Goal: Communication & Community: Participate in discussion

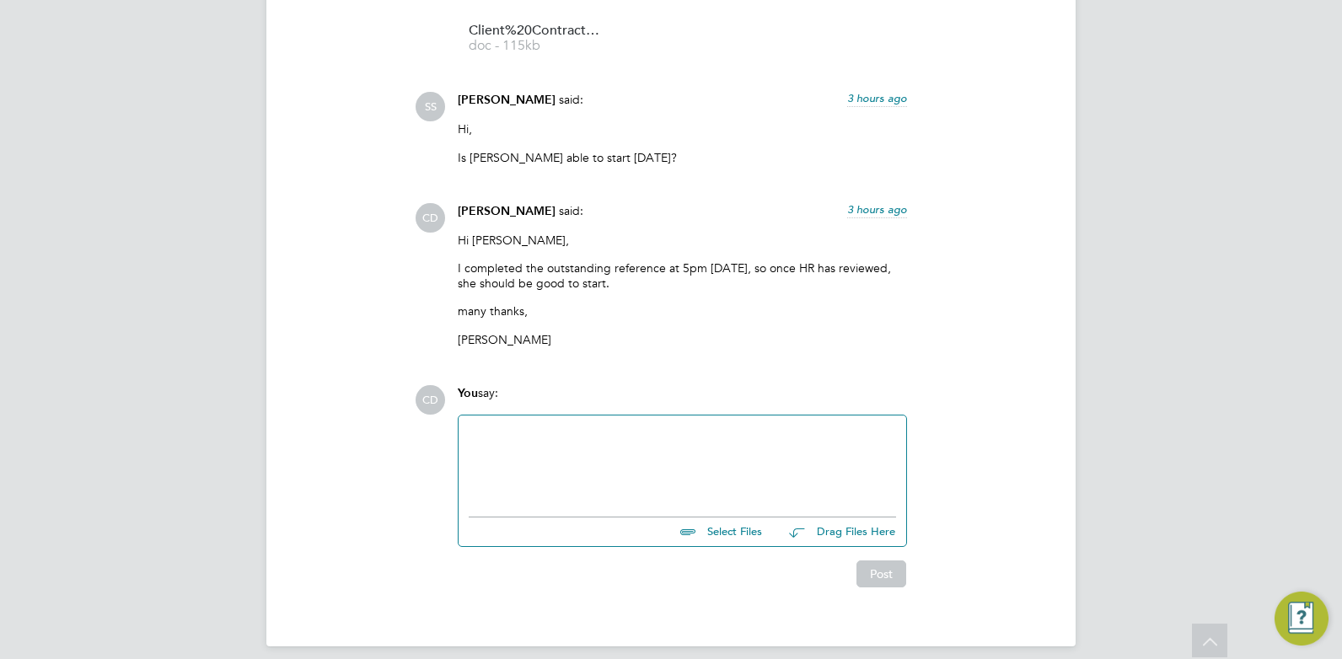
click at [577, 426] on div at bounding box center [682, 462] width 427 height 73
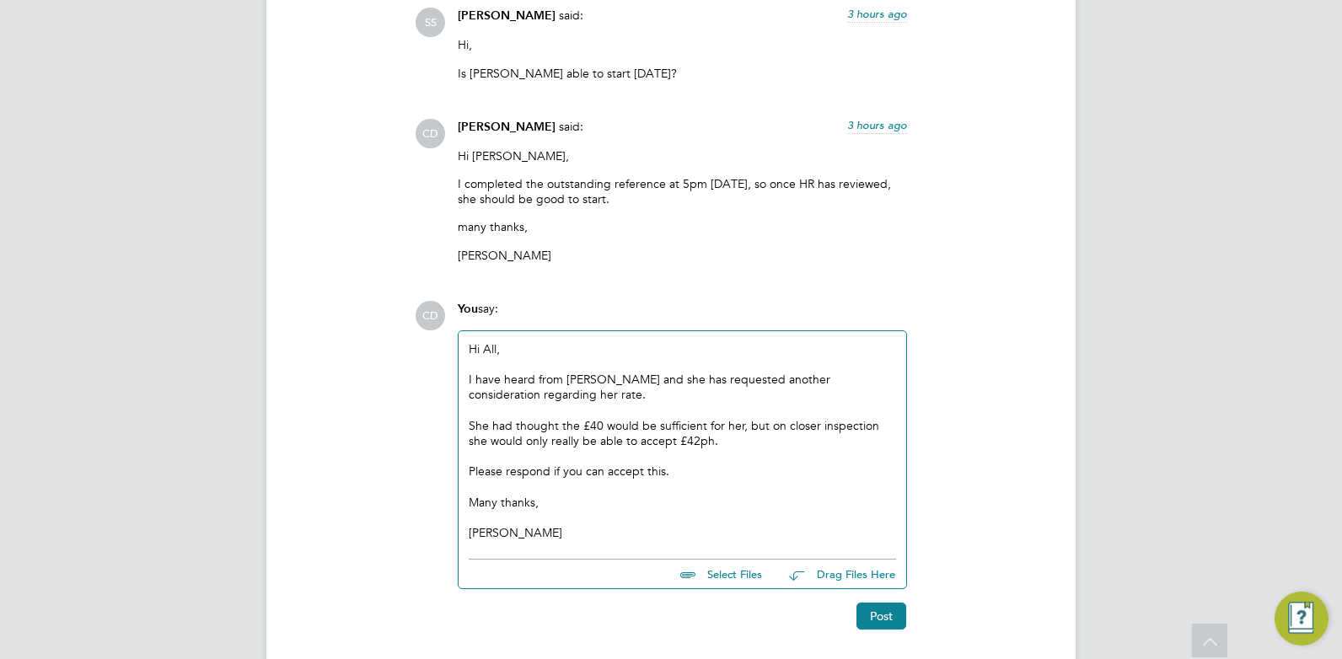
scroll to position [5355, 0]
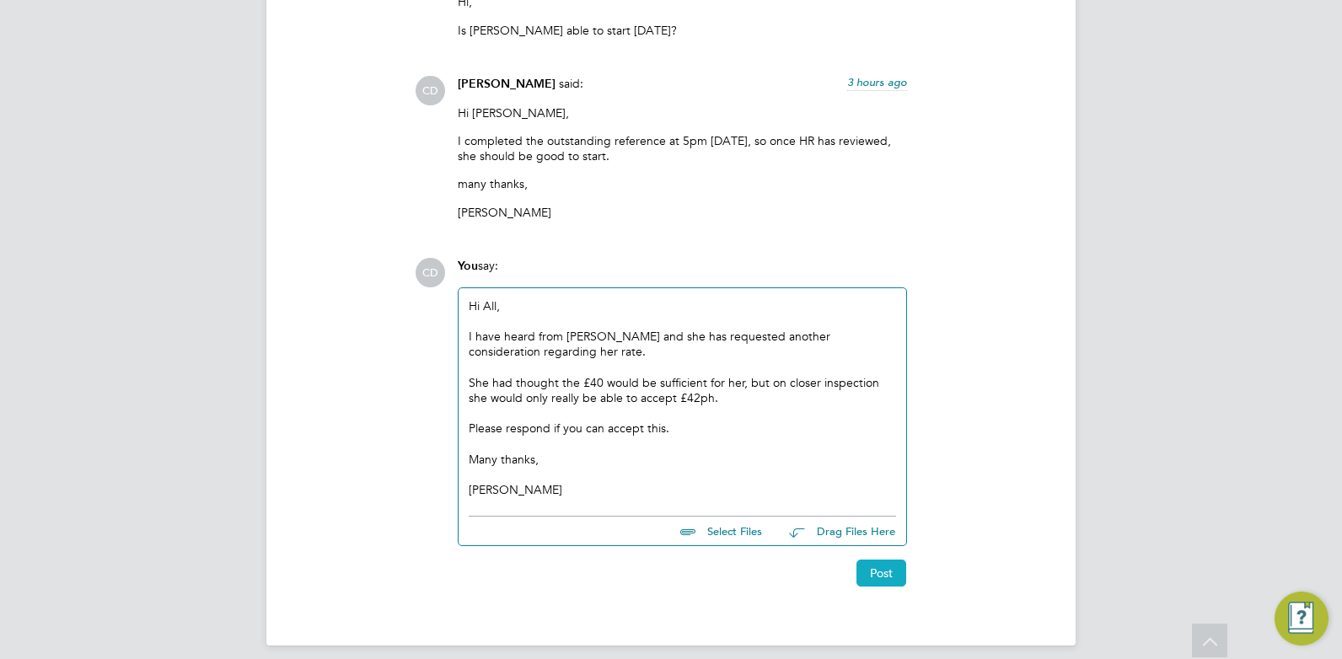
click at [882, 561] on button "Post" at bounding box center [882, 573] width 50 height 27
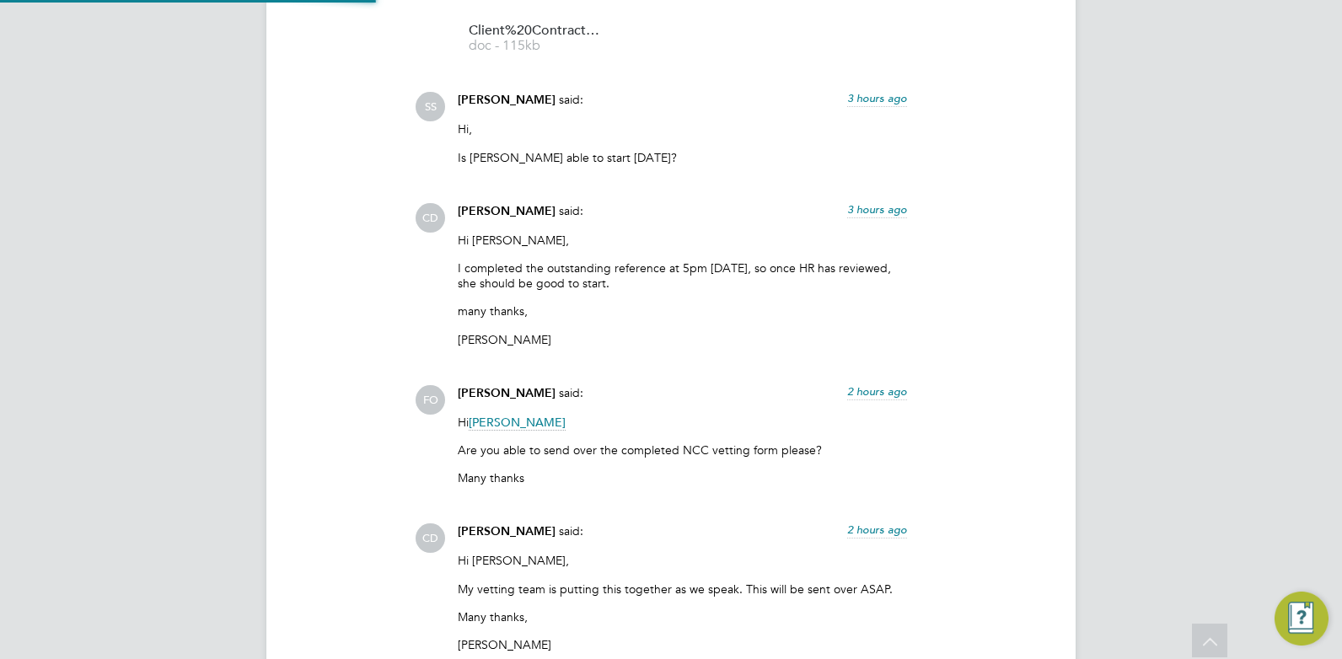
scroll to position [6664, 0]
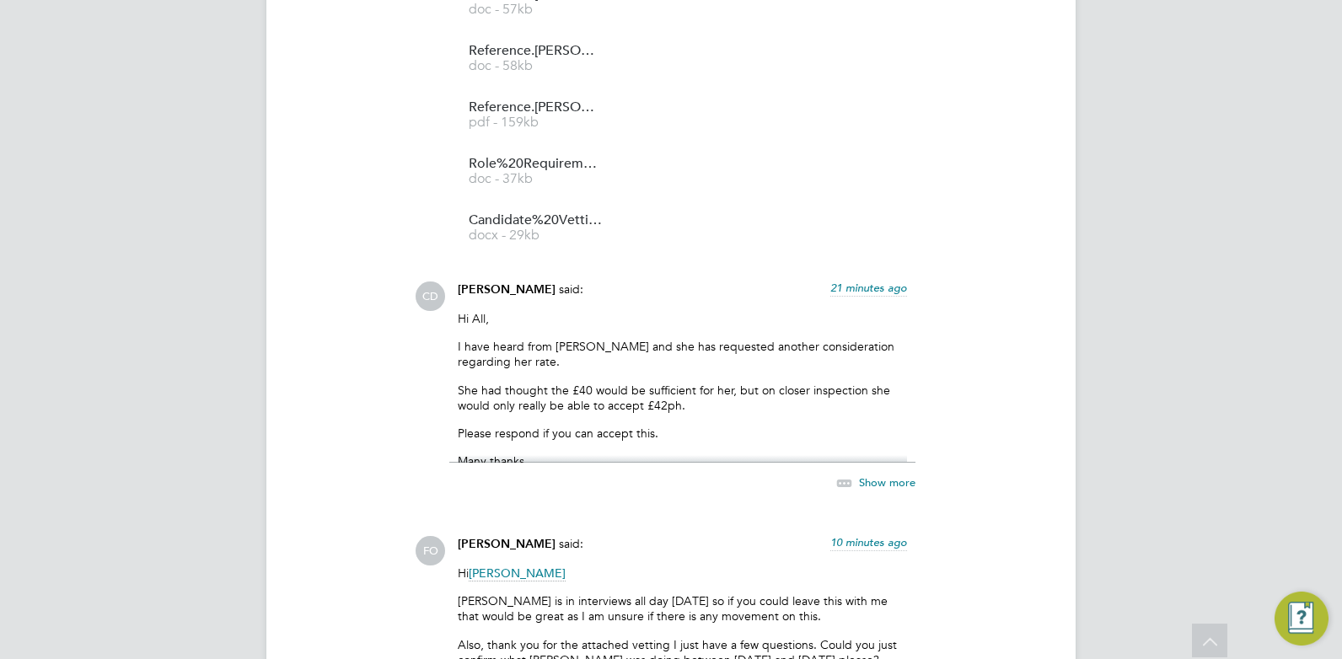
scroll to position [6919, 0]
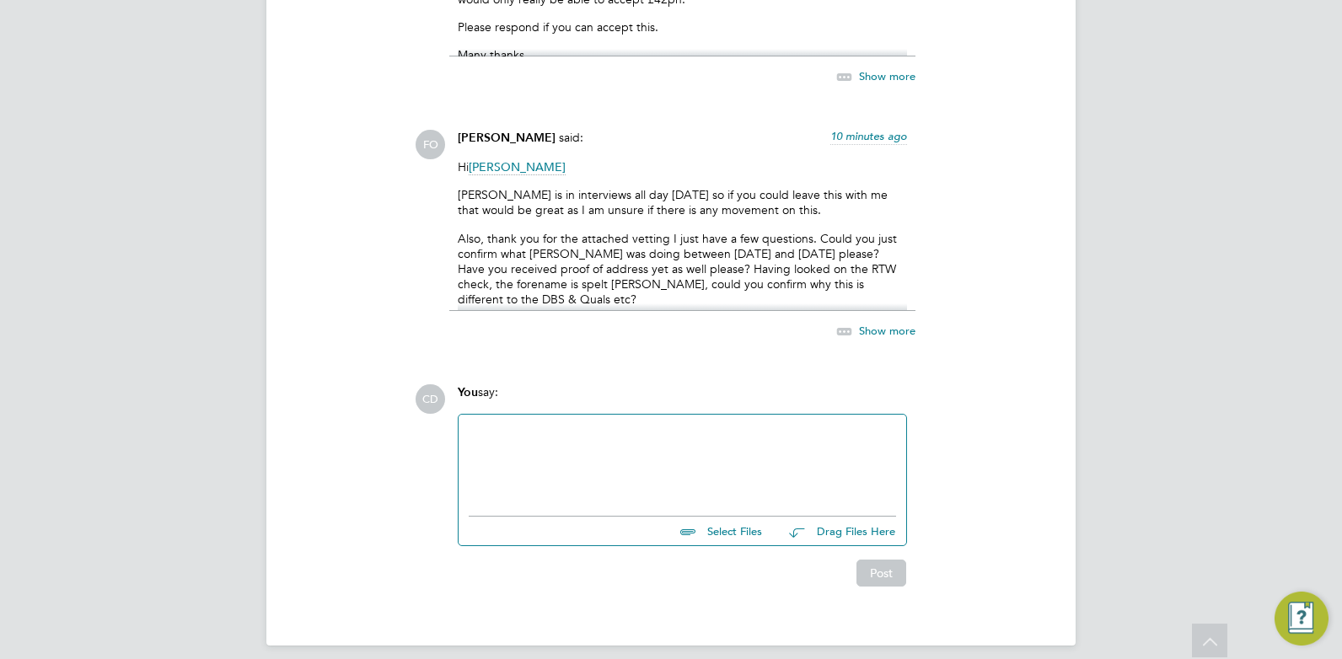
click at [657, 453] on div at bounding box center [682, 461] width 427 height 73
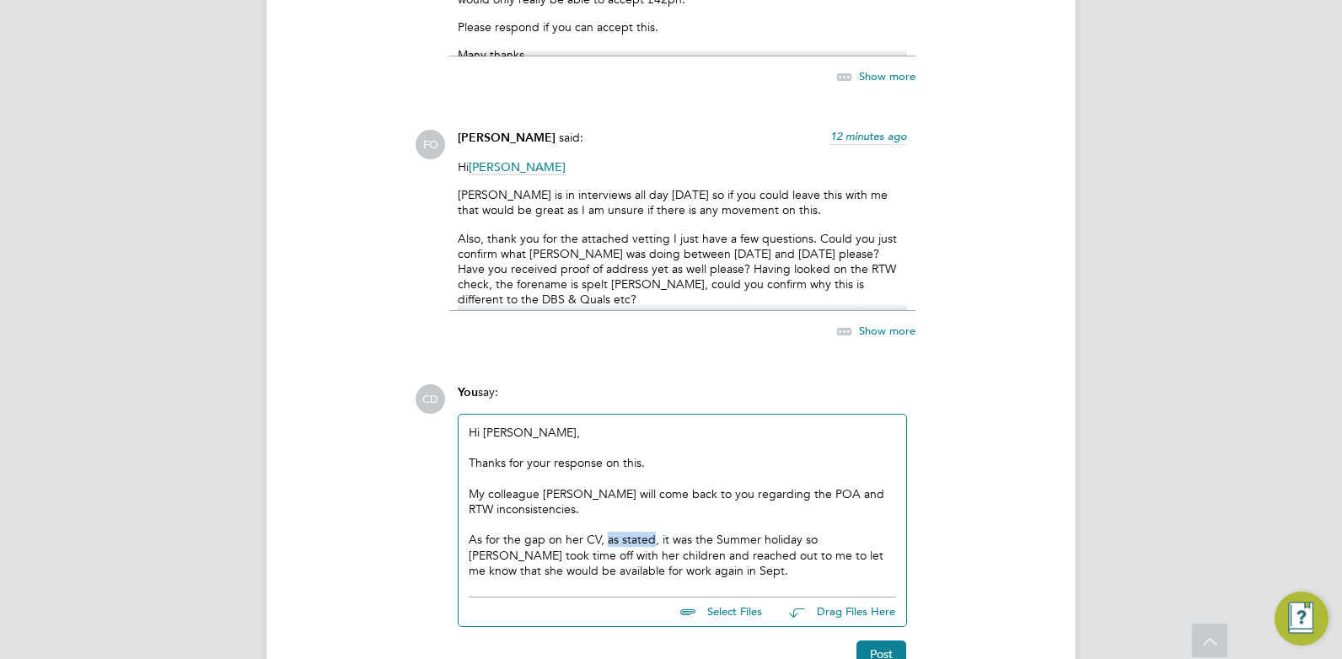
drag, startPoint x: 653, startPoint y: 526, endPoint x: 604, endPoint y: 524, distance: 48.1
click at [604, 532] on div "As for the gap on her CV, as stated, it was the Summer holiday so Joelle took t…" at bounding box center [682, 555] width 427 height 46
click at [630, 556] on div "As for the gap on her CV, it was the Summer holiday so Joelle took time off wit…" at bounding box center [682, 555] width 427 height 46
click at [743, 532] on div "As for the gap on her CV, it was the Summer holiday so Joelle took time off wit…" at bounding box center [682, 555] width 427 height 46
click at [663, 571] on div "Hi Francesca, Thanks for your response on this. My colleague Lowenna will come …" at bounding box center [683, 502] width 448 height 174
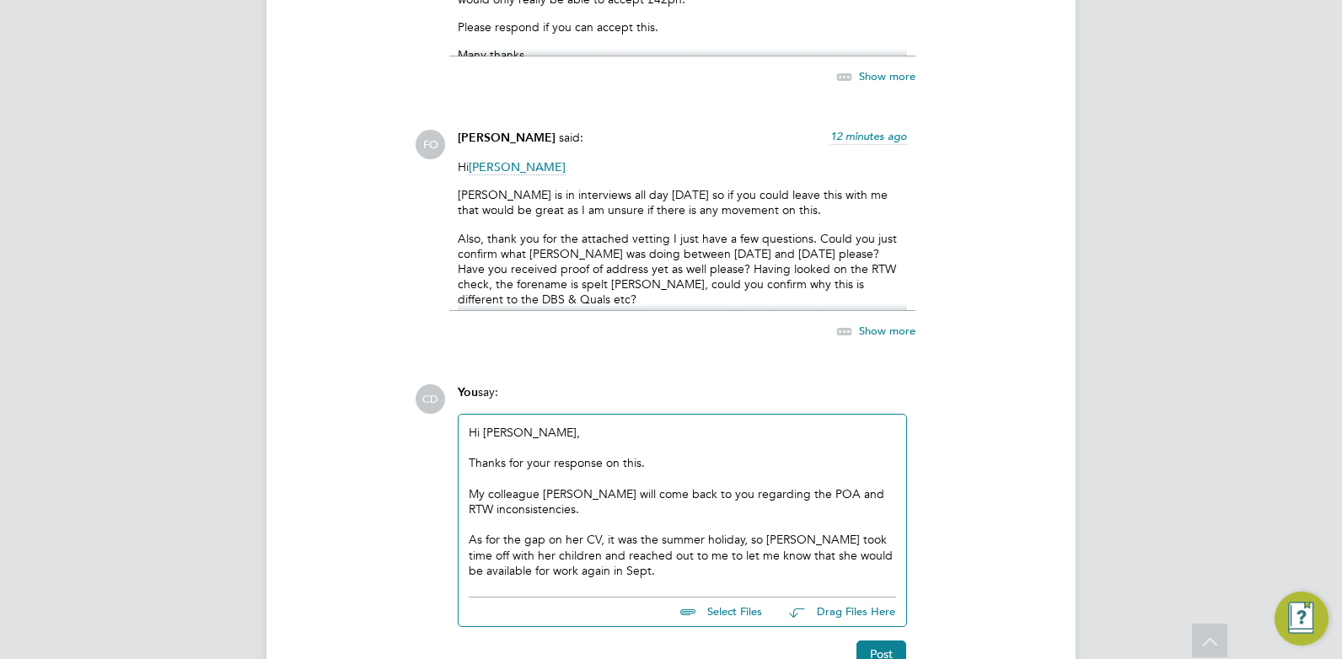
click at [615, 561] on div "As for the gap on her CV, it was the summer holiday, so Joelle took time off wi…" at bounding box center [682, 555] width 427 height 46
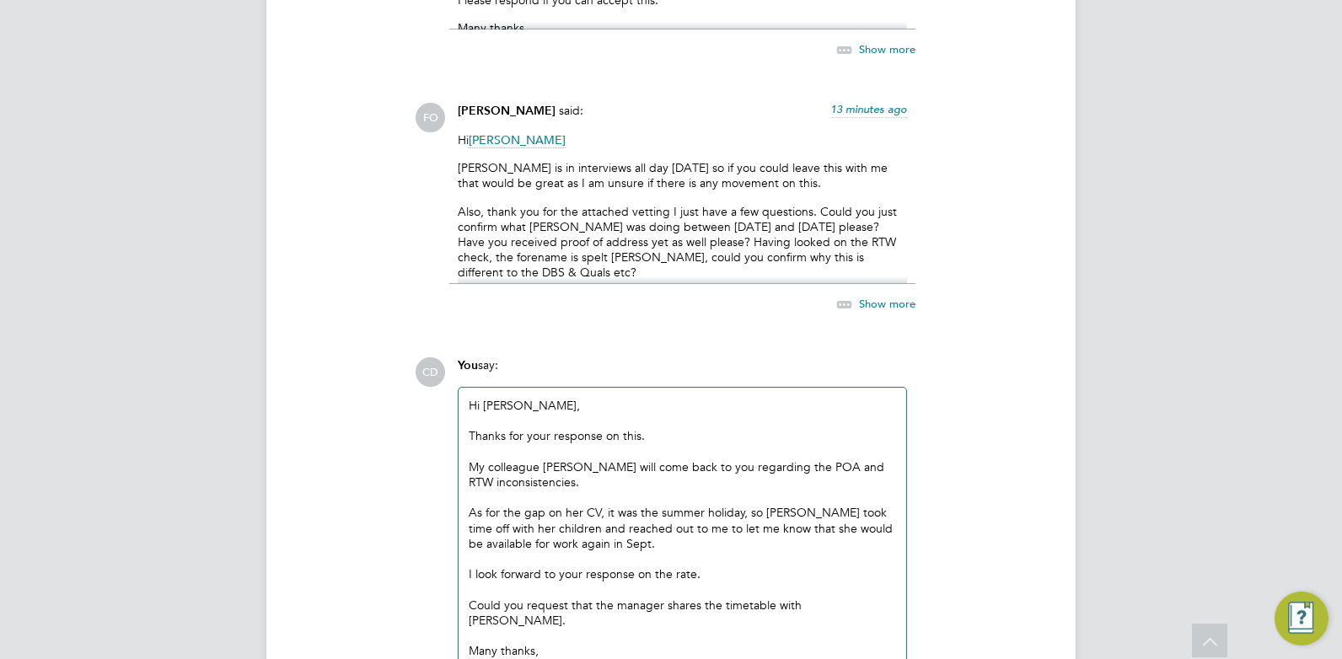
scroll to position [7122, 0]
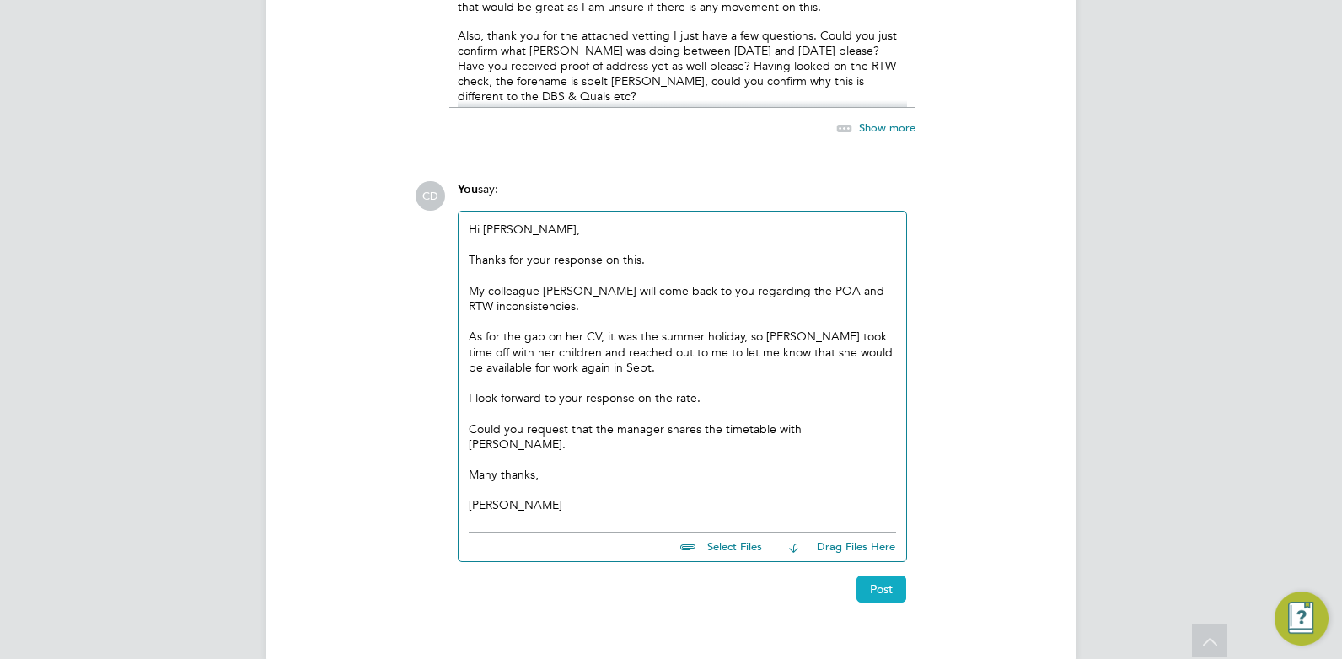
click at [880, 576] on button "Post" at bounding box center [882, 589] width 50 height 27
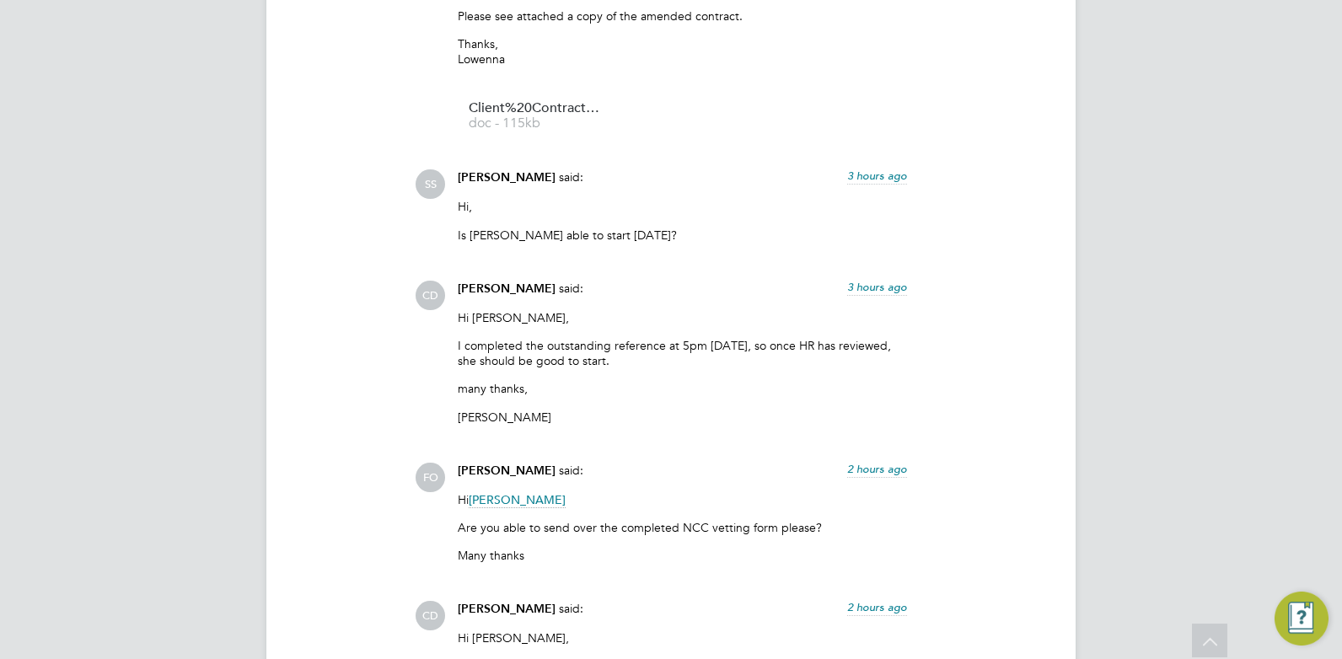
scroll to position [5108, 0]
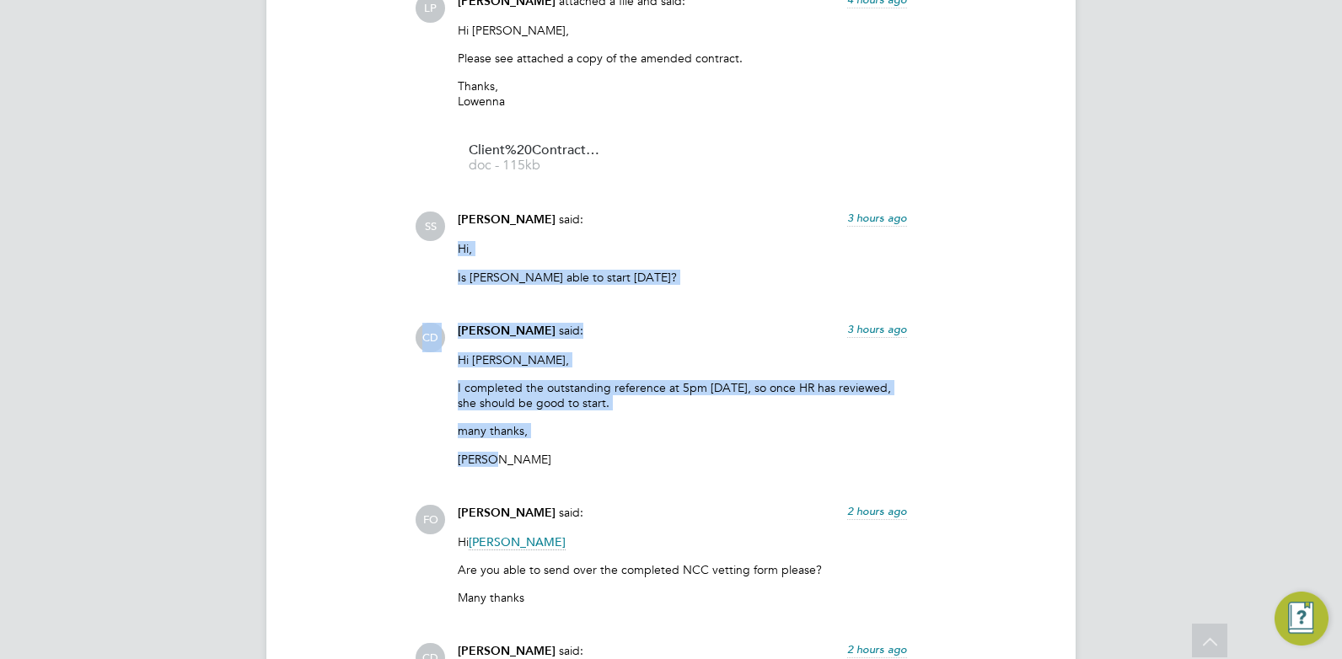
drag, startPoint x: 460, startPoint y: 234, endPoint x: 627, endPoint y: 452, distance: 274.2
copy div "Hi, Is Joelle able to start tomorrow? Show more CD Claire Duggan said: 3 hours …"
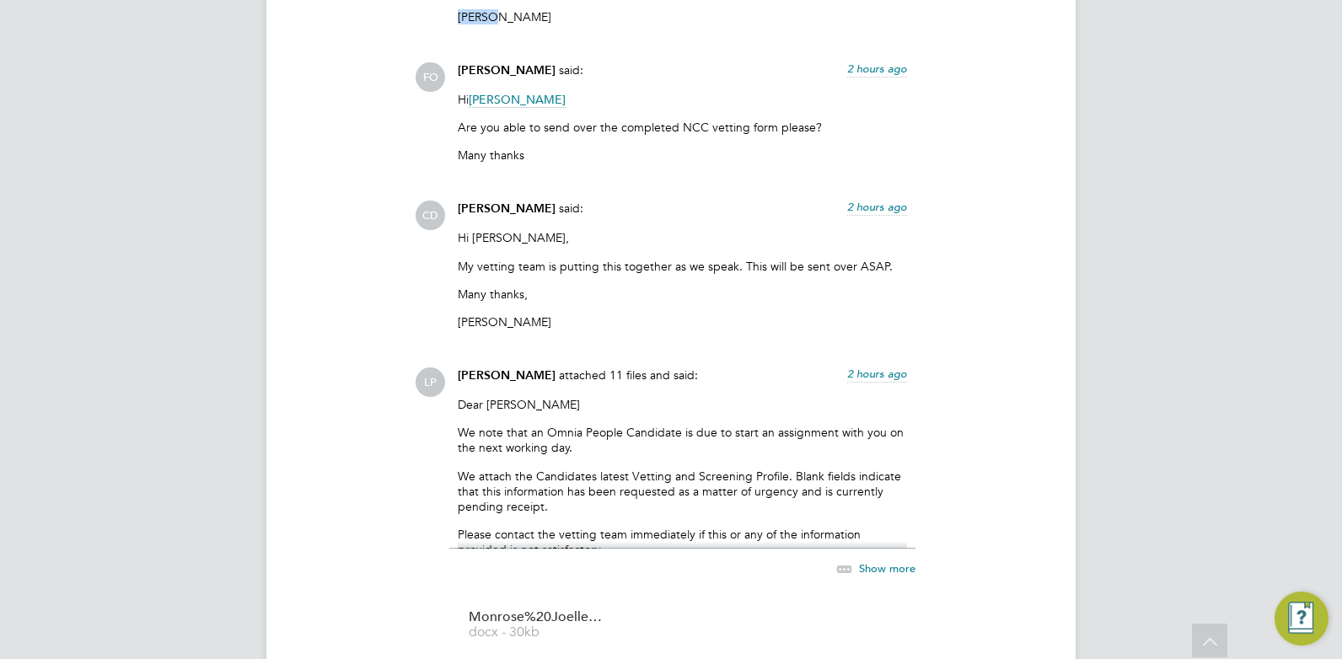
scroll to position [5530, 0]
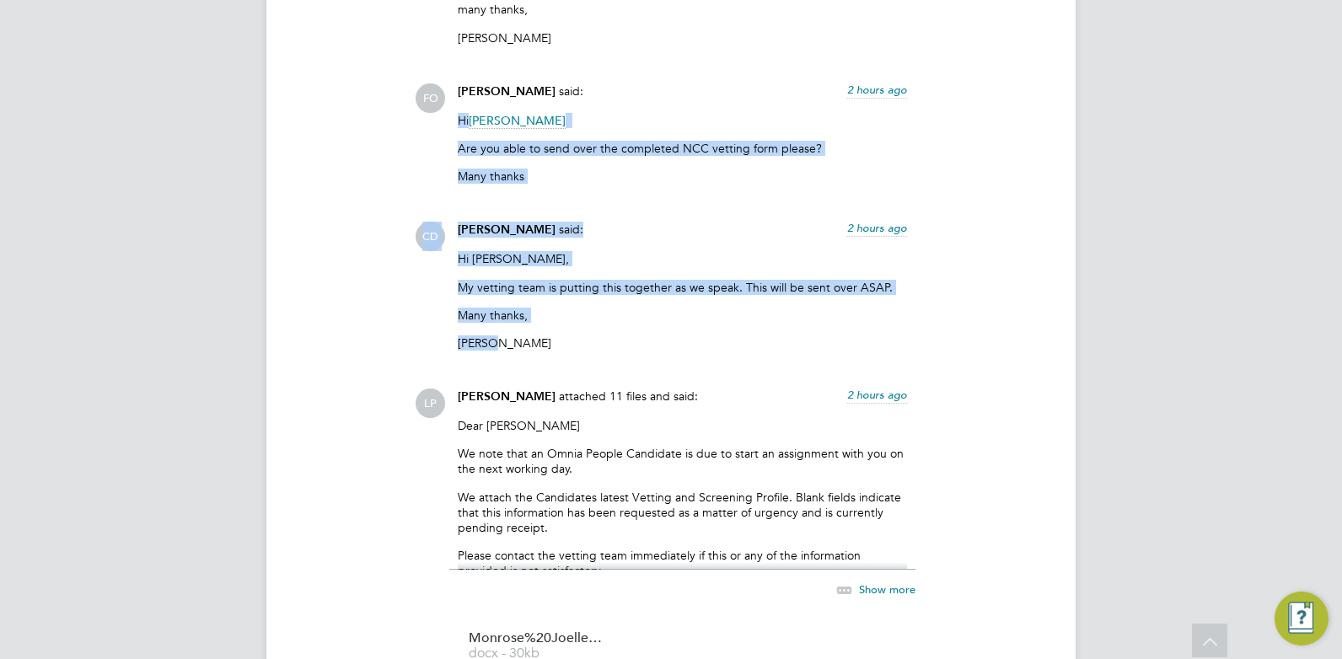
drag, startPoint x: 458, startPoint y: 107, endPoint x: 542, endPoint y: 322, distance: 230.9
copy div "Hi Claire Duggan Are you able to send over the completed NCC vetting form pleas…"
drag, startPoint x: 572, startPoint y: 73, endPoint x: 460, endPoint y: 73, distance: 111.3
click at [460, 83] on div "Francesca O'Riordan said: 2 hours ago" at bounding box center [682, 98] width 449 height 30
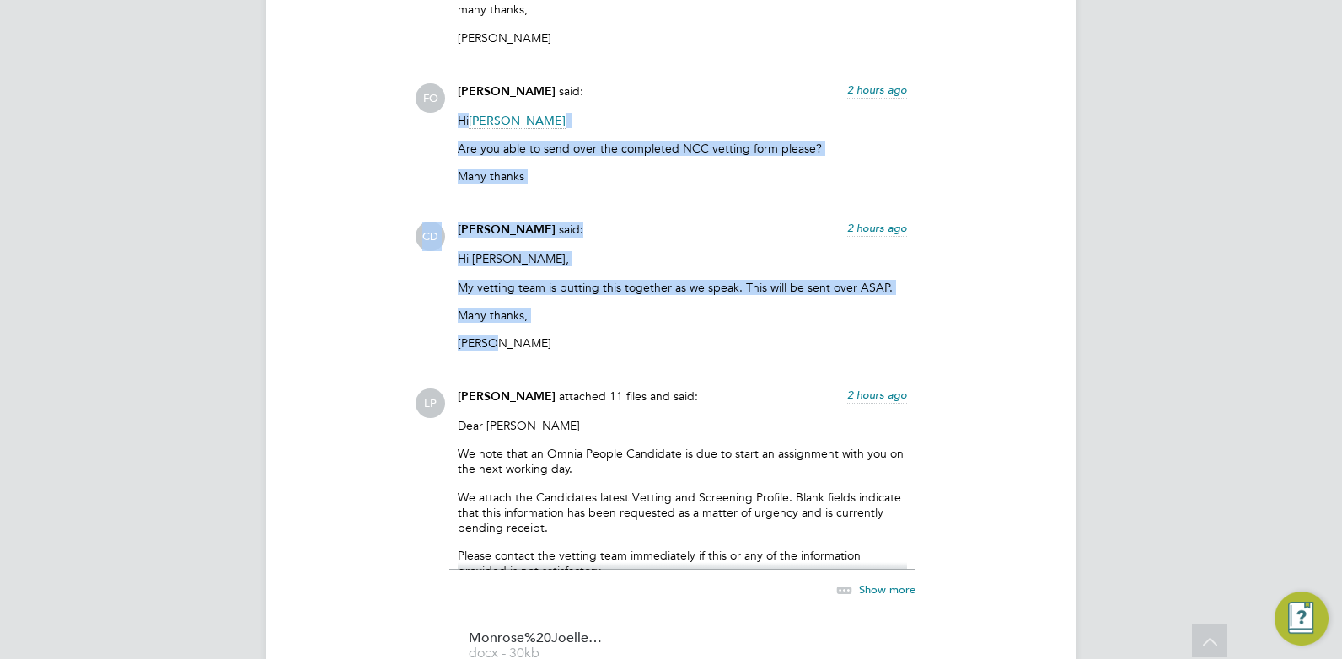
copy span "[PERSON_NAME]"
click at [537, 84] on span "[PERSON_NAME]" at bounding box center [507, 91] width 98 height 14
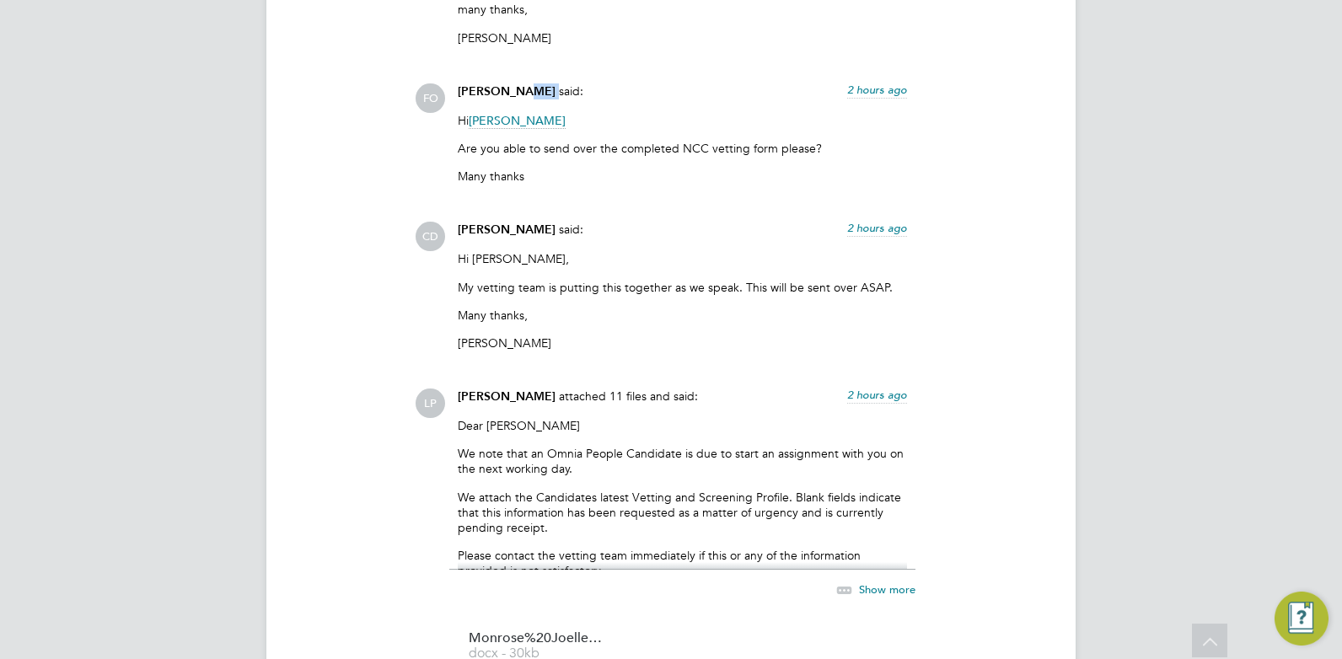
click at [537, 84] on span "[PERSON_NAME]" at bounding box center [507, 91] width 98 height 14
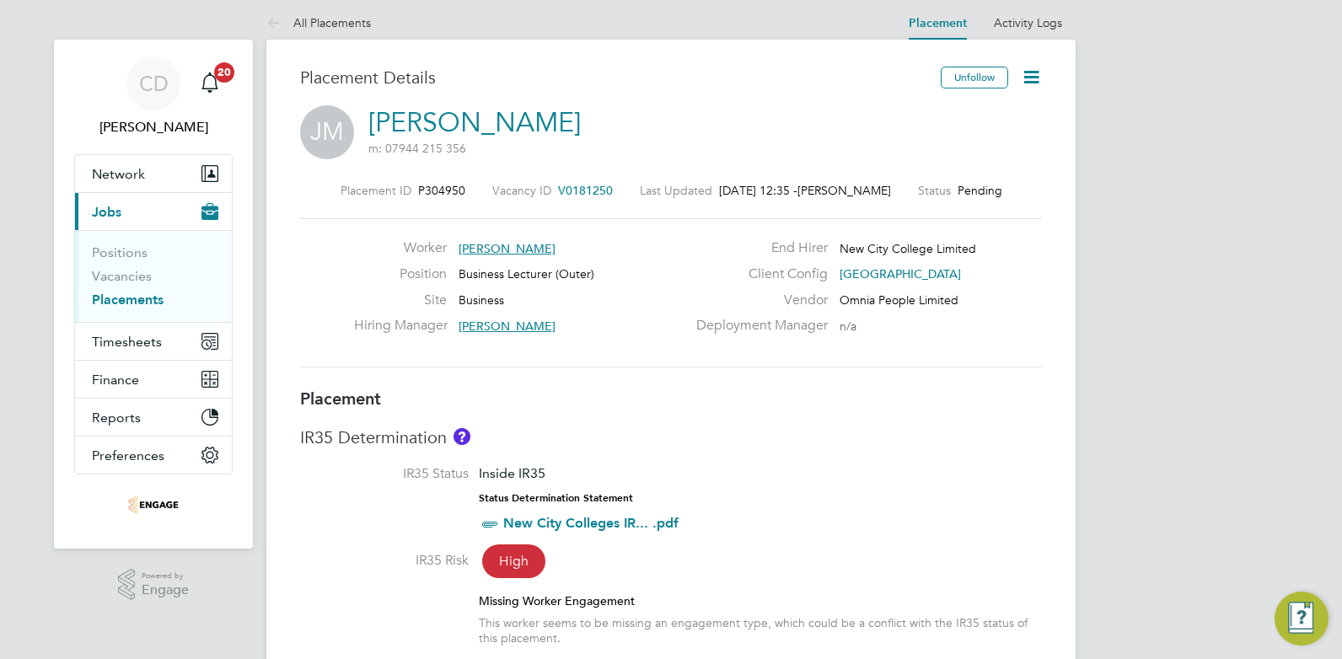
scroll to position [0, 0]
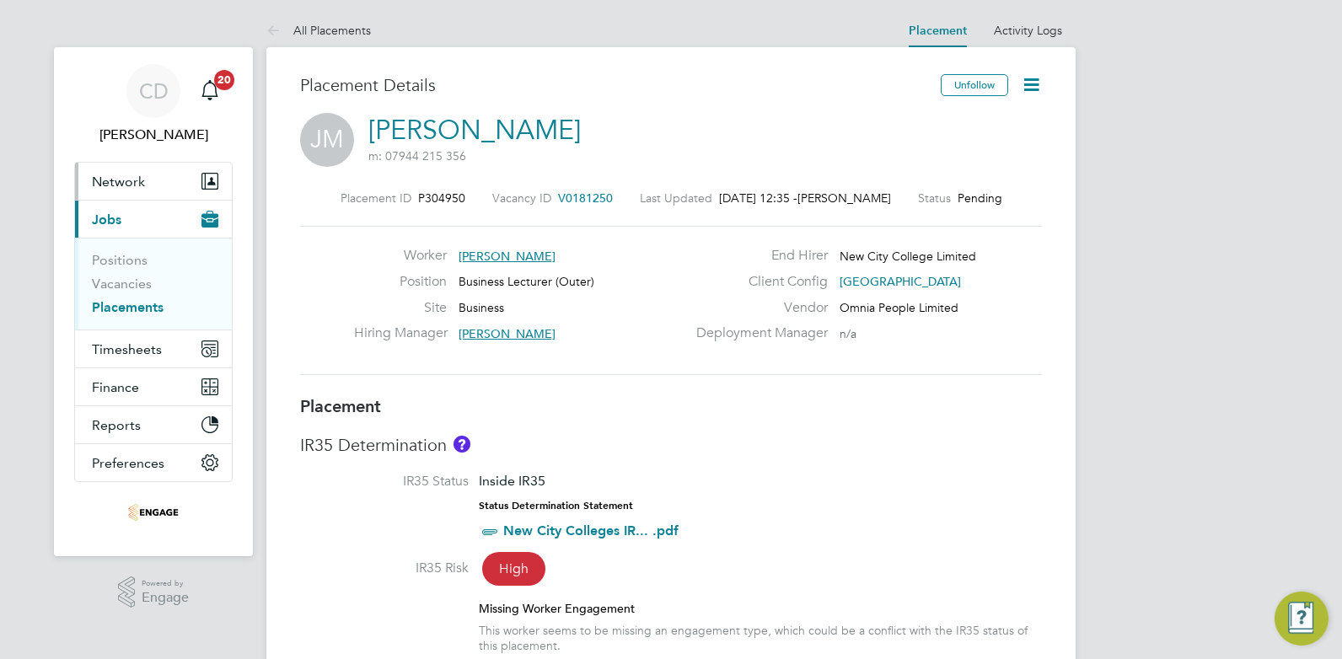
click at [136, 179] on span "Network" at bounding box center [118, 182] width 53 height 16
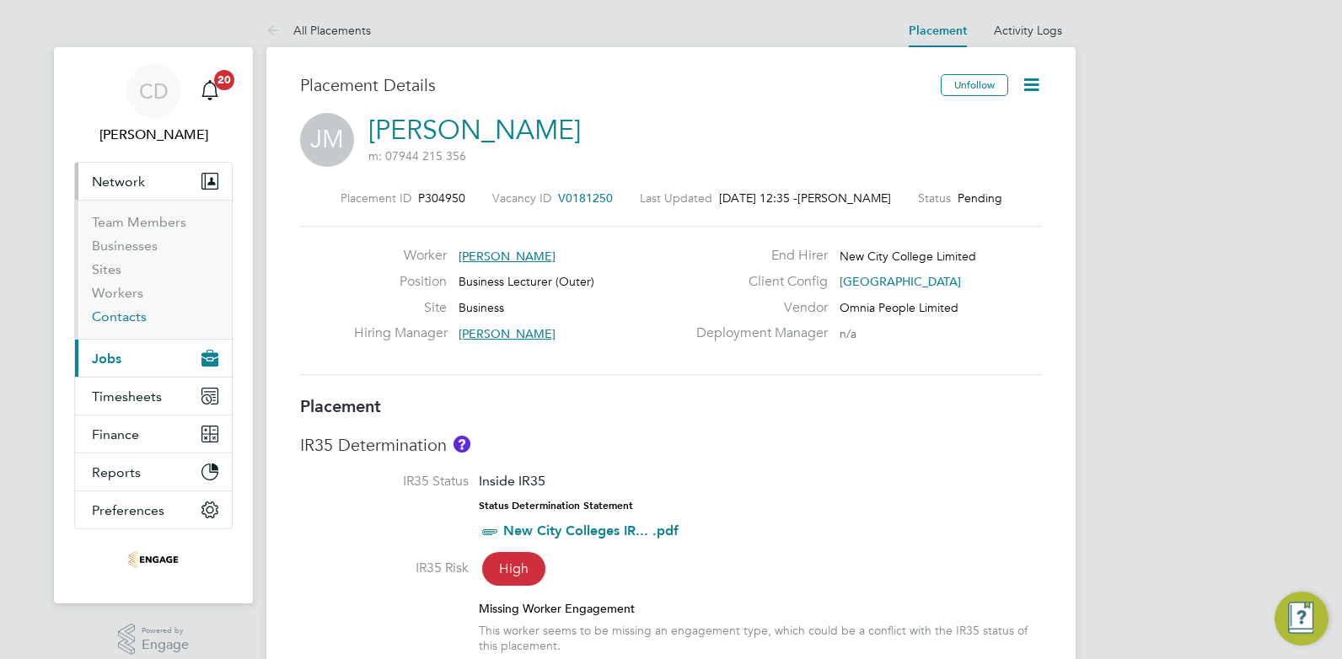
click at [129, 314] on link "Contacts" at bounding box center [119, 317] width 55 height 16
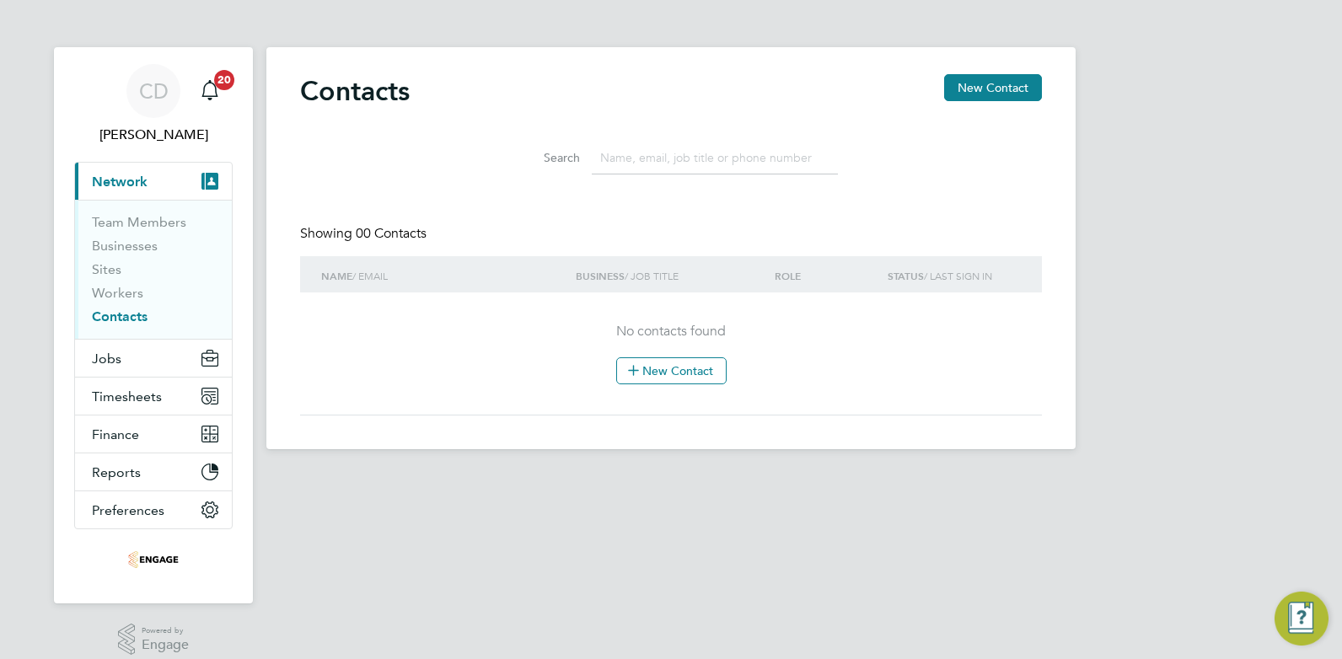
click at [629, 158] on input at bounding box center [715, 158] width 246 height 33
type input "Fran"
drag, startPoint x: 629, startPoint y: 157, endPoint x: 572, endPoint y: 157, distance: 57.3
click at [572, 157] on div "Search Fran" at bounding box center [671, 158] width 334 height 33
click at [148, 223] on link "Team Members" at bounding box center [139, 222] width 94 height 16
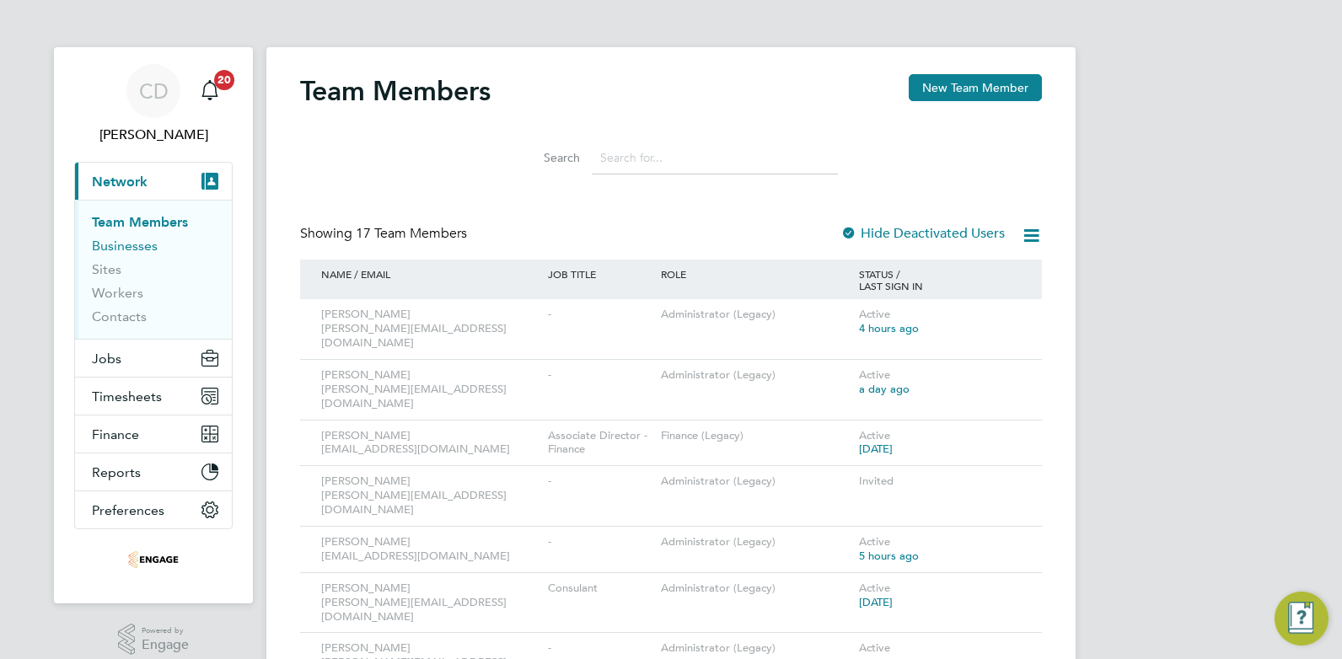
click at [110, 245] on link "Businesses" at bounding box center [125, 246] width 66 height 16
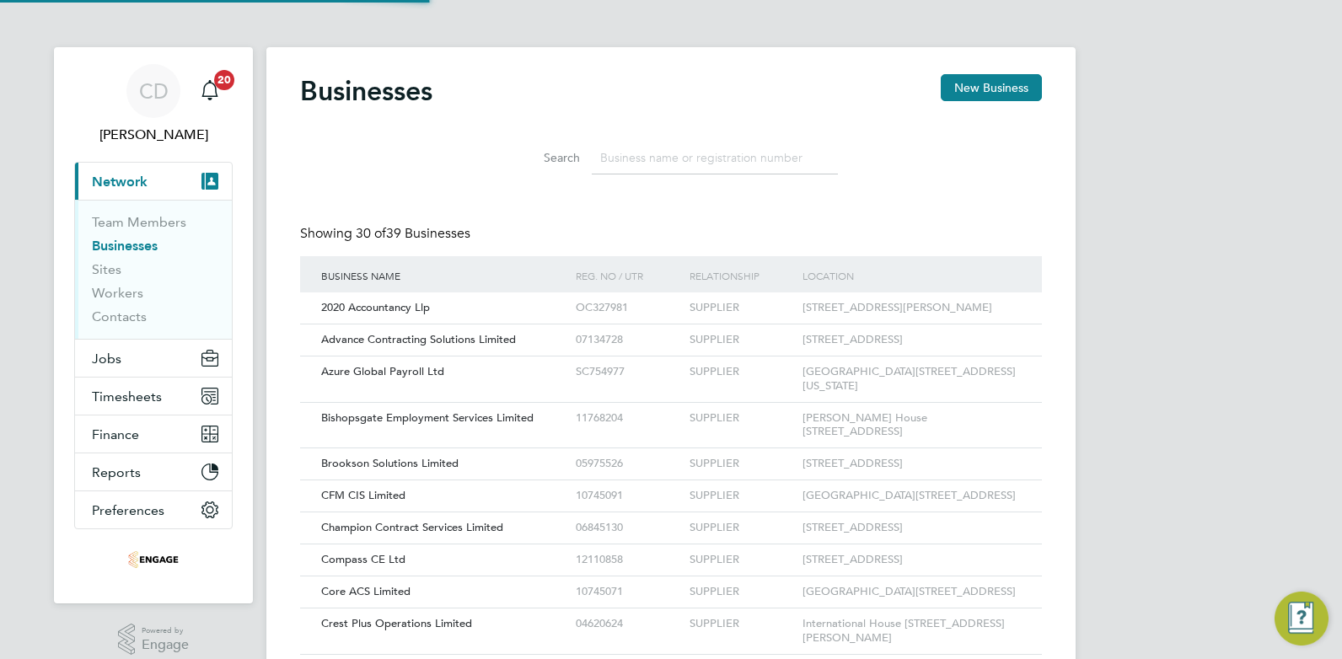
scroll to position [32, 256]
click at [122, 220] on link "Team Members" at bounding box center [139, 222] width 94 height 16
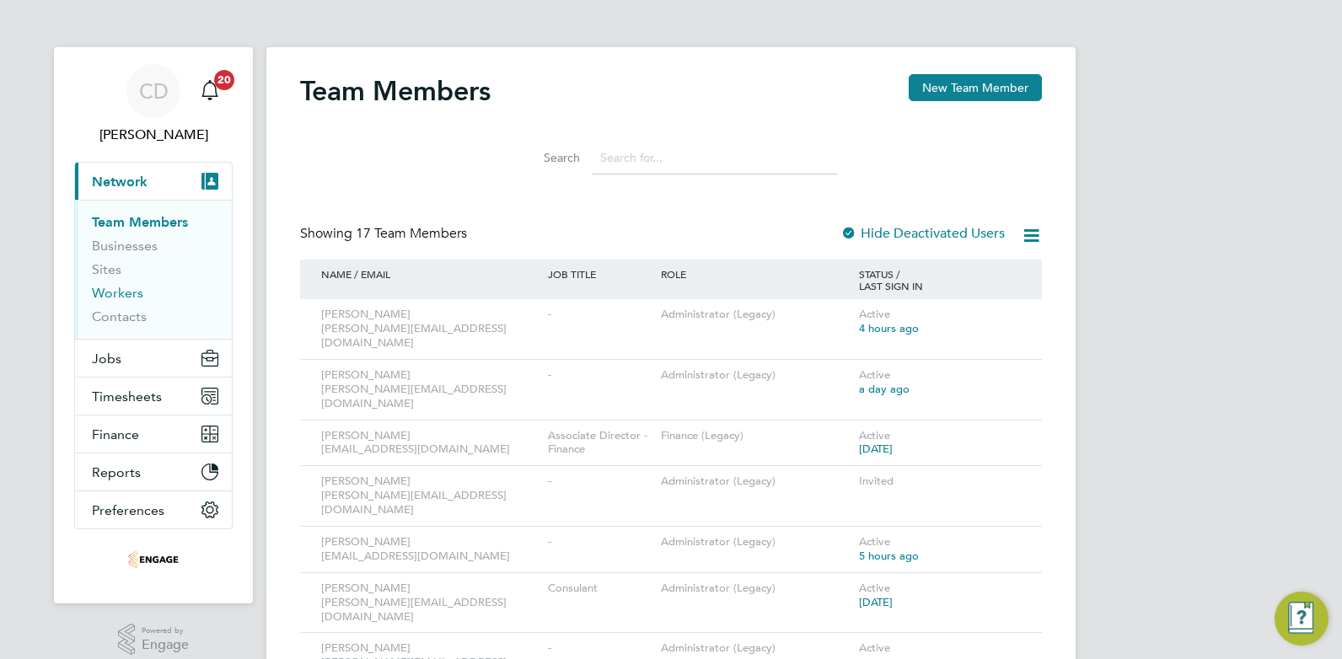
click at [125, 298] on link "Workers" at bounding box center [117, 293] width 51 height 16
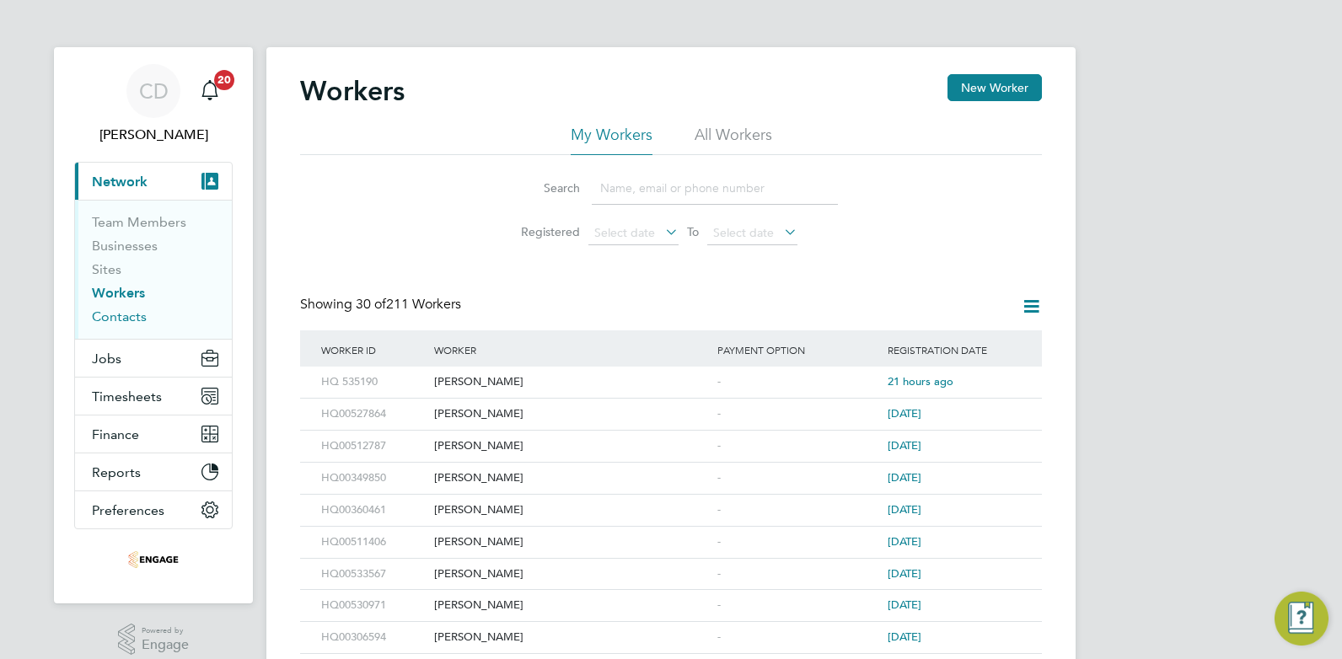
click at [128, 314] on link "Contacts" at bounding box center [119, 317] width 55 height 16
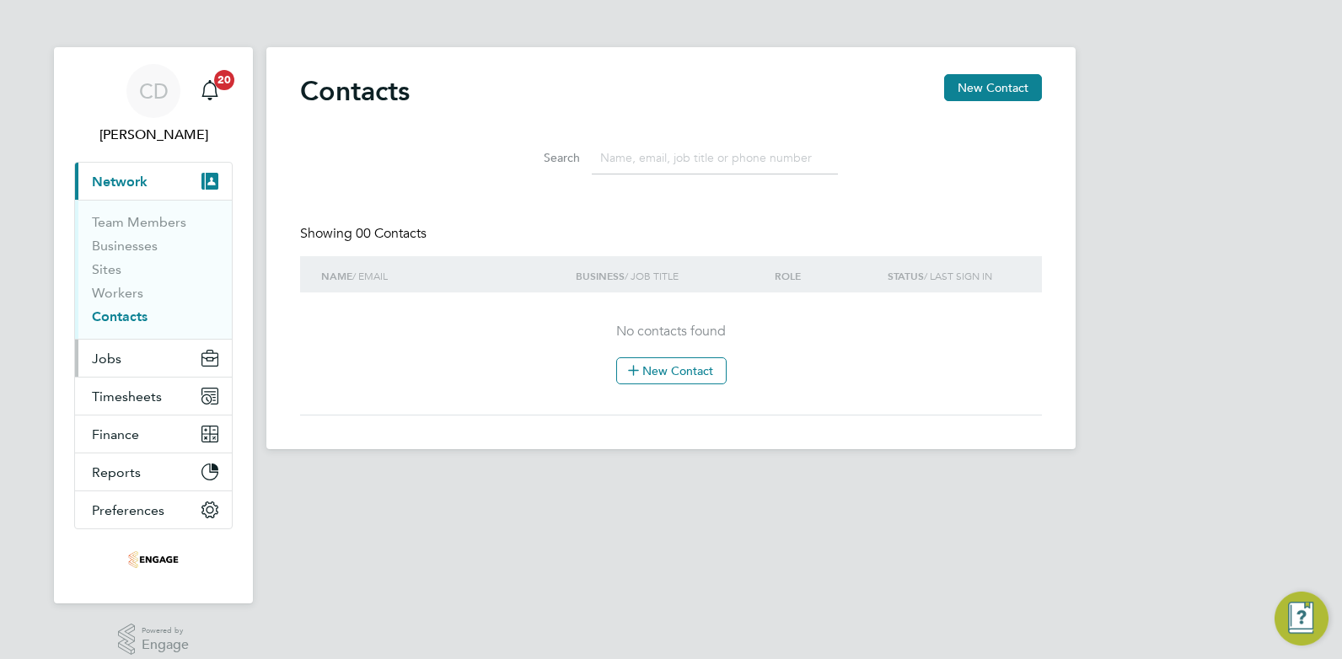
click at [111, 358] on span "Jobs" at bounding box center [107, 359] width 30 height 16
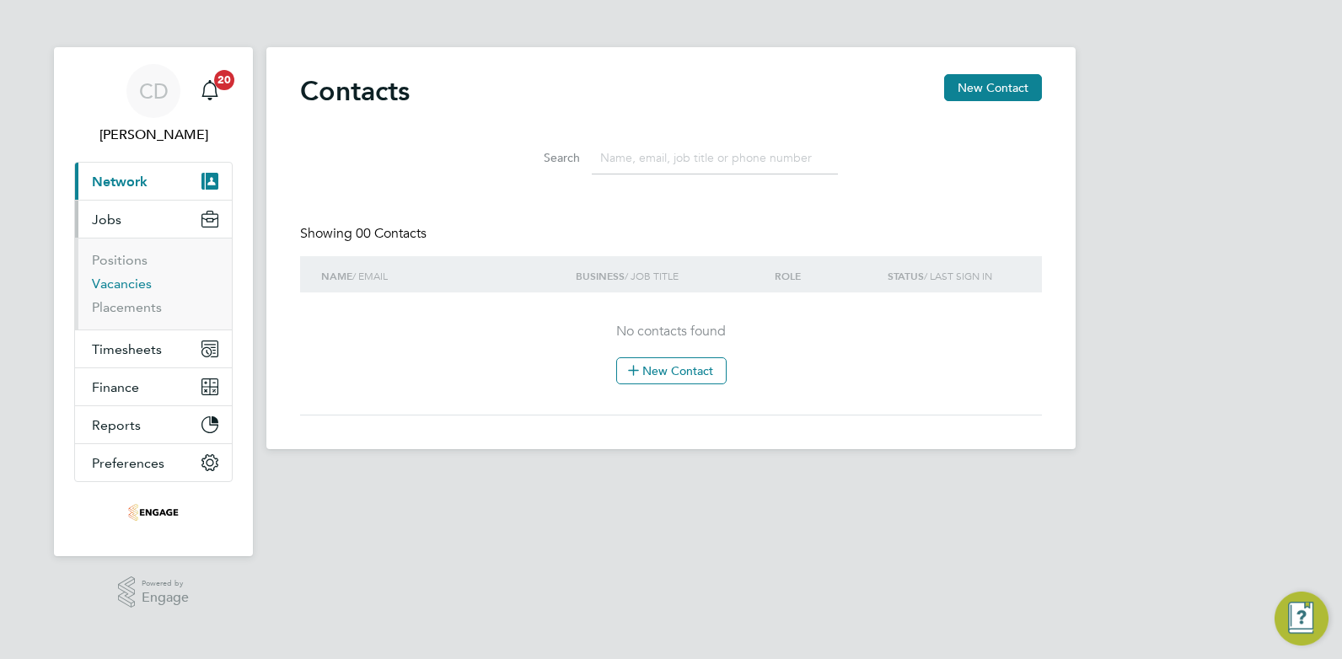
click at [99, 279] on link "Vacancies" at bounding box center [122, 284] width 60 height 16
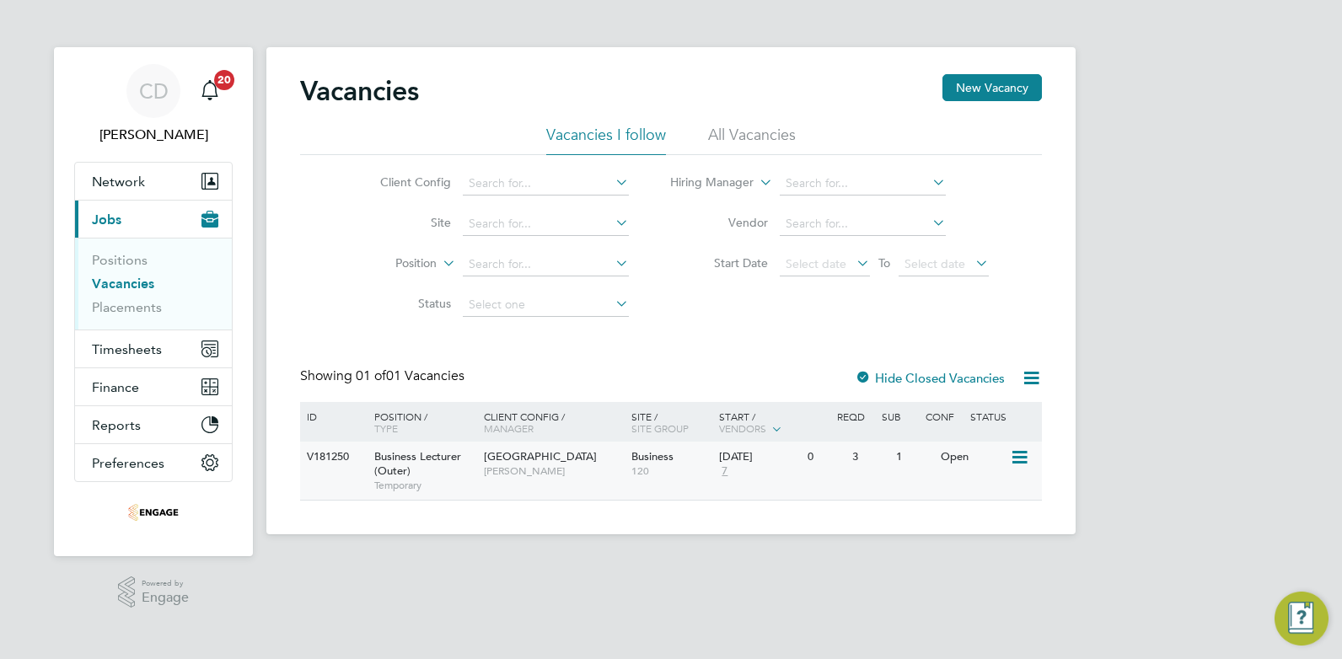
click at [534, 459] on span "[GEOGRAPHIC_DATA]" at bounding box center [540, 456] width 113 height 14
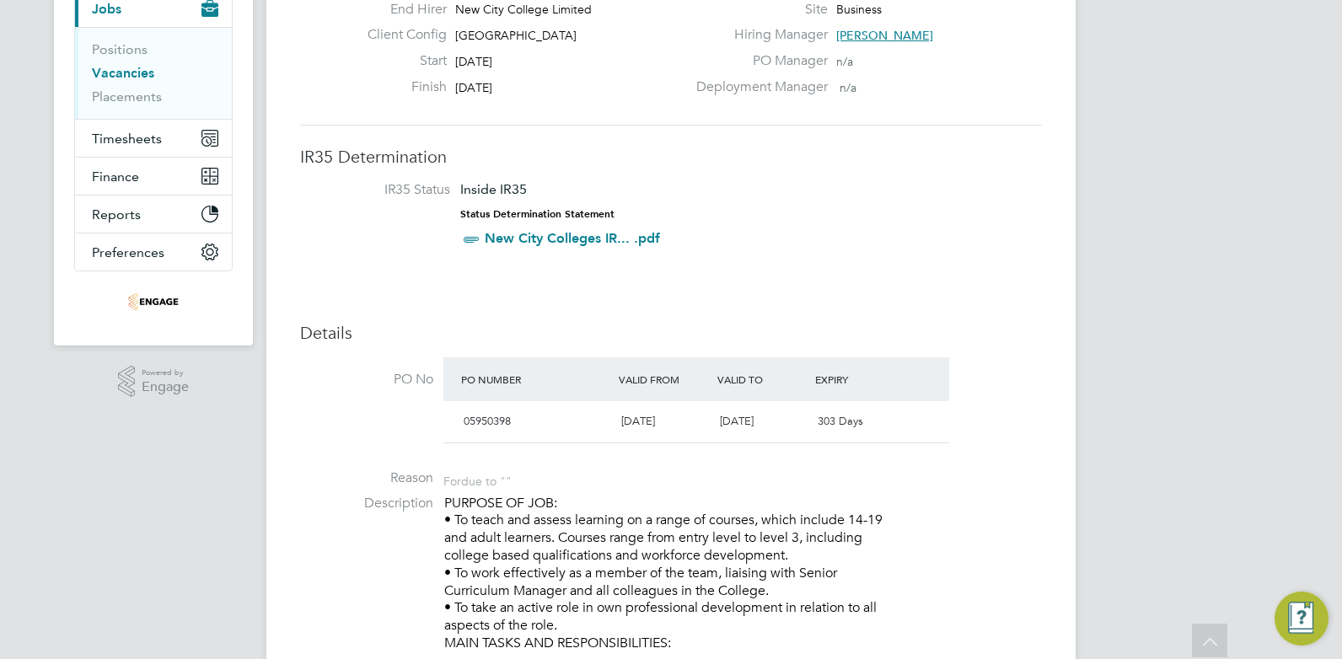
scroll to position [42, 0]
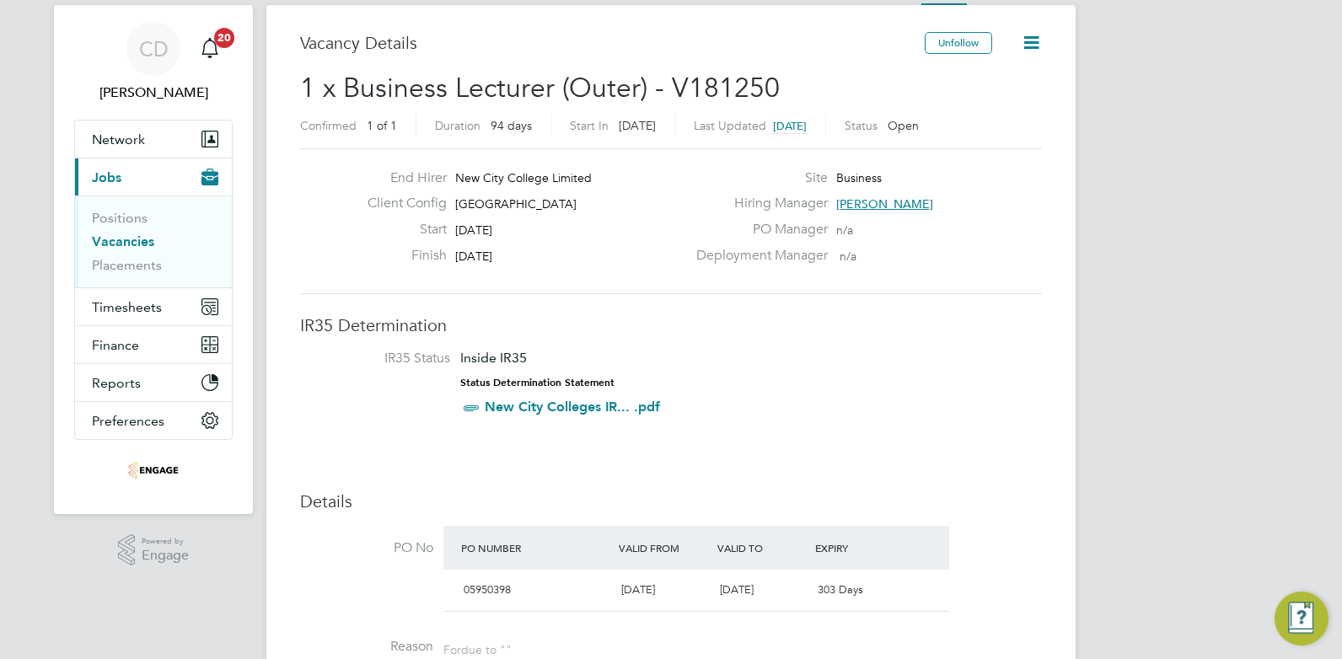
click at [1031, 51] on icon at bounding box center [1031, 42] width 21 height 21
